Goal: Task Accomplishment & Management: Use online tool/utility

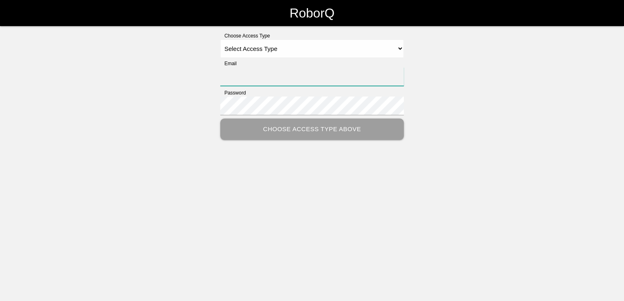
type input "[PERSON_NAME][EMAIL_ADDRESS][PERSON_NAME][DOMAIN_NAME]"
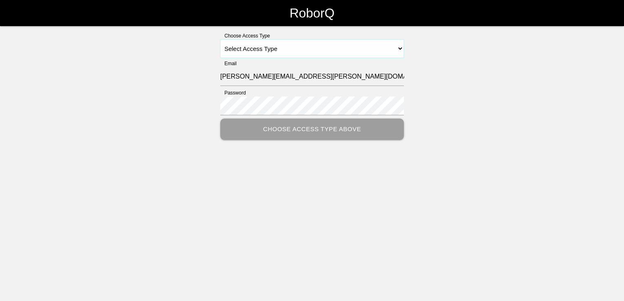
click at [400, 45] on select "Select Access Type Admin Customer Supervisor Worker" at bounding box center [311, 49] width 183 height 18
select select "Customer"
click at [220, 40] on select "Select Access Type Admin Customer Supervisor Worker" at bounding box center [311, 49] width 183 height 18
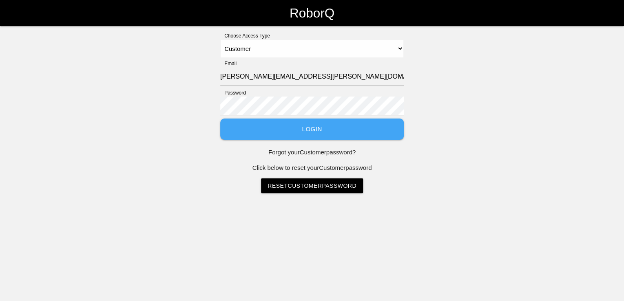
click at [311, 128] on button "Login" at bounding box center [311, 130] width 183 height 22
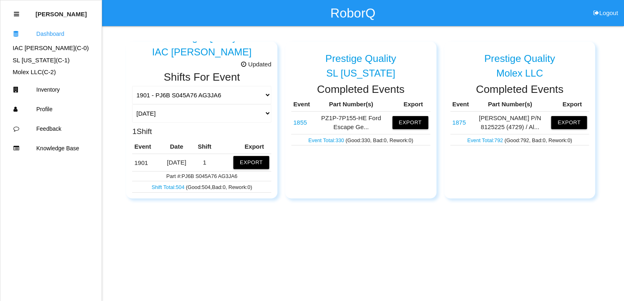
scroll to position [33, 0]
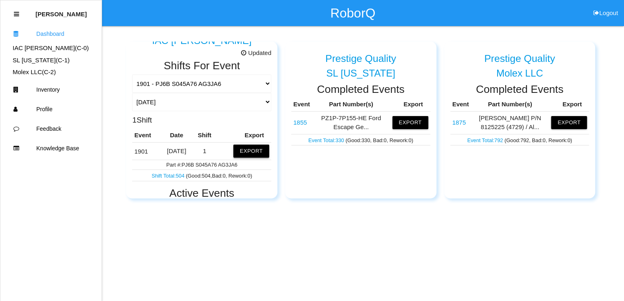
click at [248, 152] on button "Export" at bounding box center [251, 151] width 36 height 13
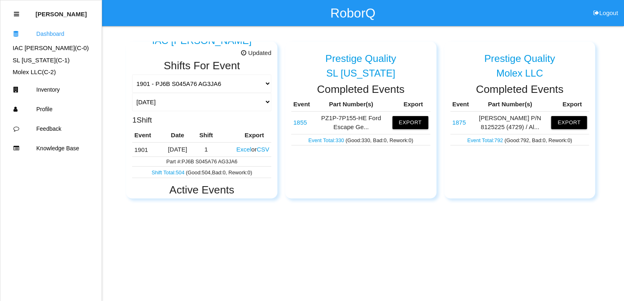
click at [236, 149] on button "Excel" at bounding box center [243, 149] width 15 height 7
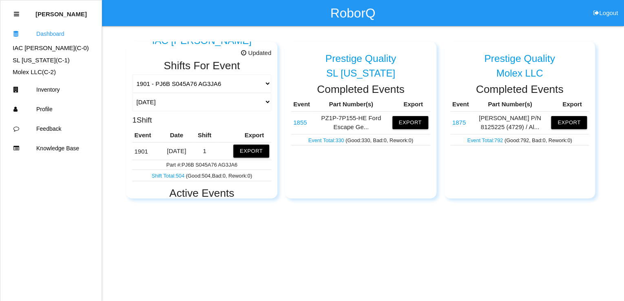
click at [605, 67] on div "Prestige Quality IAC [PERSON_NAME] Updated Shifts For Event 1901 - PJ6B S045A76…" at bounding box center [312, 112] width 624 height 172
